Goal: Communication & Community: Answer question/provide support

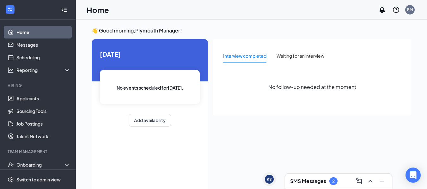
click at [310, 182] on h3 "SMS Messages" at bounding box center [308, 181] width 36 height 7
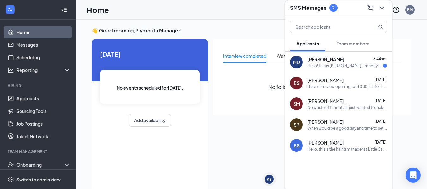
click at [345, 46] on span "Team members" at bounding box center [353, 44] width 33 height 6
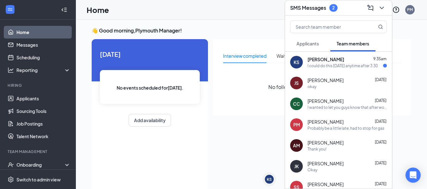
click at [322, 130] on div "Probably be a little late, had to stop for gas" at bounding box center [346, 128] width 77 height 5
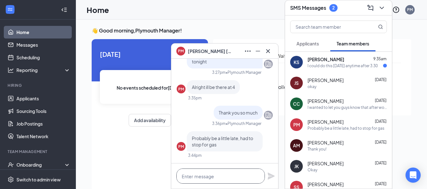
click at [206, 176] on textarea at bounding box center [220, 176] width 89 height 15
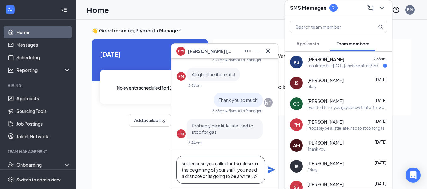
type textarea "so because you called out so close to the beginning of your shift, you need a d…"
click at [270, 172] on icon "Plane" at bounding box center [271, 170] width 7 height 7
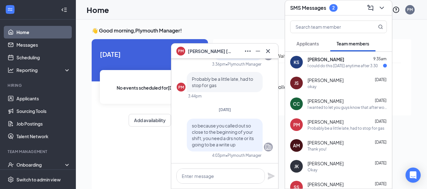
scroll to position [0, 0]
click at [321, 68] on div "I could do this [DATE] anytime after 3:30" at bounding box center [343, 65] width 70 height 5
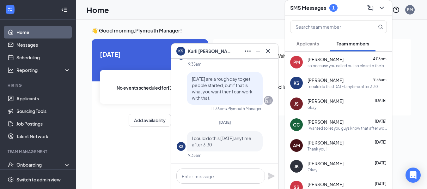
click at [301, 44] on span "Applicants" at bounding box center [308, 44] width 22 height 6
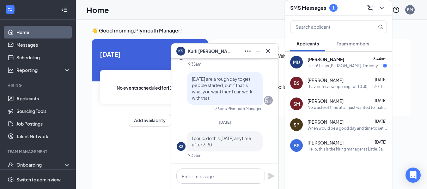
click at [316, 66] on div "Hello! This is [PERSON_NAME], I'm sorry I took some time to get back to you! Ar…" at bounding box center [346, 65] width 76 height 5
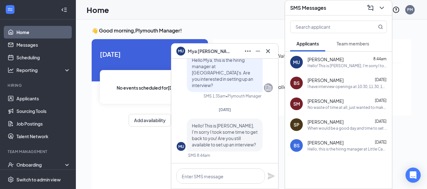
click at [268, 53] on icon "Cross" at bounding box center [268, 51] width 8 height 8
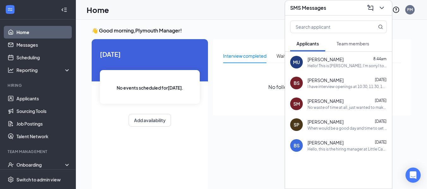
click at [382, 9] on icon "ChevronDown" at bounding box center [382, 8] width 8 height 8
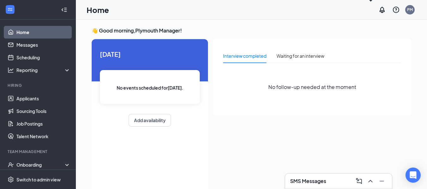
click at [322, 182] on h3 "SMS Messages" at bounding box center [308, 181] width 36 height 7
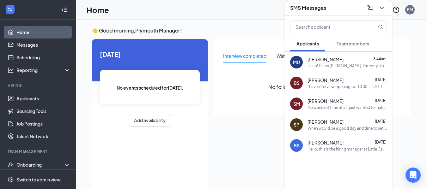
click at [344, 45] on span "Team members" at bounding box center [353, 44] width 33 height 6
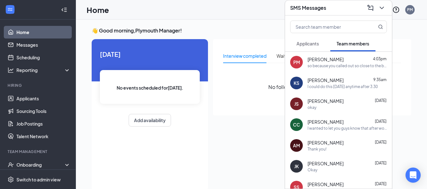
click at [382, 8] on icon "ChevronDown" at bounding box center [382, 8] width 8 height 8
